Goal: Navigation & Orientation: Find specific page/section

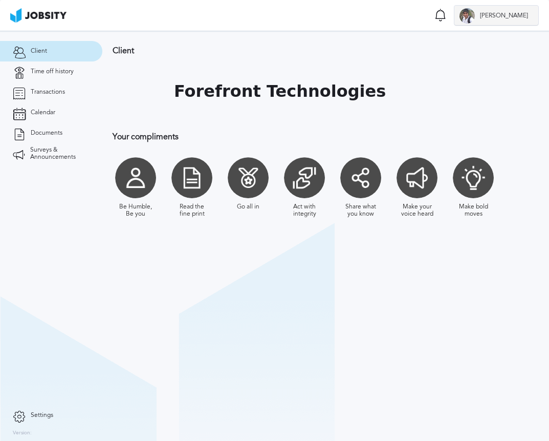
click at [475, 20] on div at bounding box center [467, 15] width 15 height 15
click at [43, 76] on div "Log Out" at bounding box center [274, 220] width 549 height 441
click at [31, 75] on link "Time off history" at bounding box center [51, 71] width 102 height 20
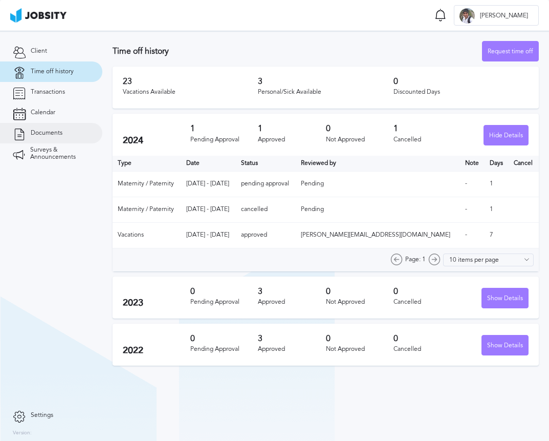
click at [41, 138] on link "Documents" at bounding box center [51, 133] width 102 height 20
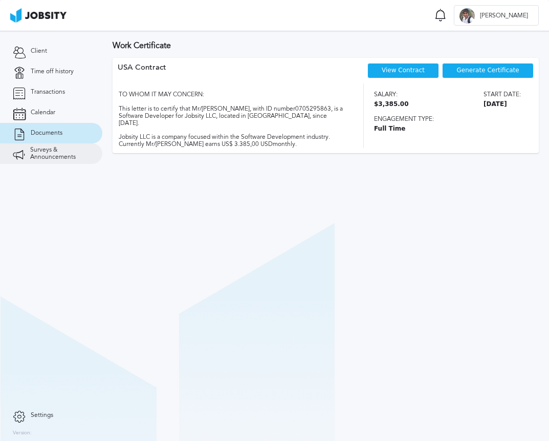
click at [48, 156] on span "Surveys & Announcements" at bounding box center [59, 153] width 59 height 14
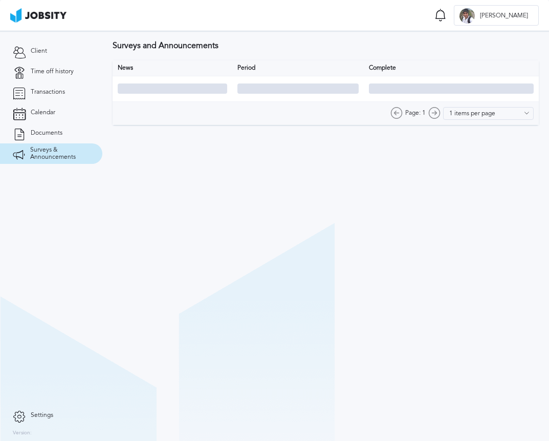
type input "10 items per page"
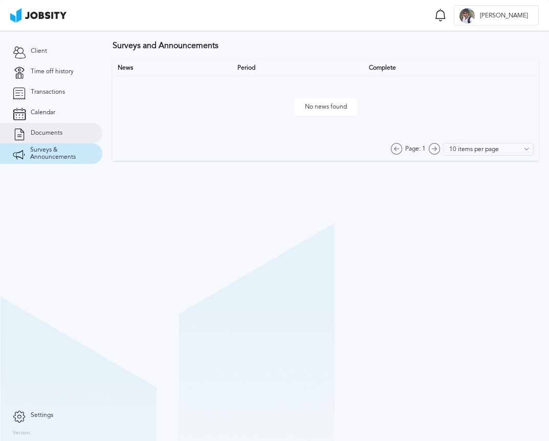
click at [53, 134] on span "Documents" at bounding box center [47, 132] width 32 height 7
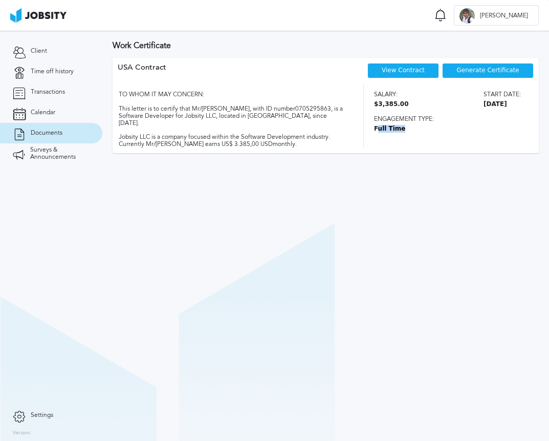
drag, startPoint x: 377, startPoint y: 128, endPoint x: 426, endPoint y: 128, distance: 49.1
click at [426, 128] on span "Full Time" at bounding box center [447, 128] width 147 height 7
